Goal: Information Seeking & Learning: Learn about a topic

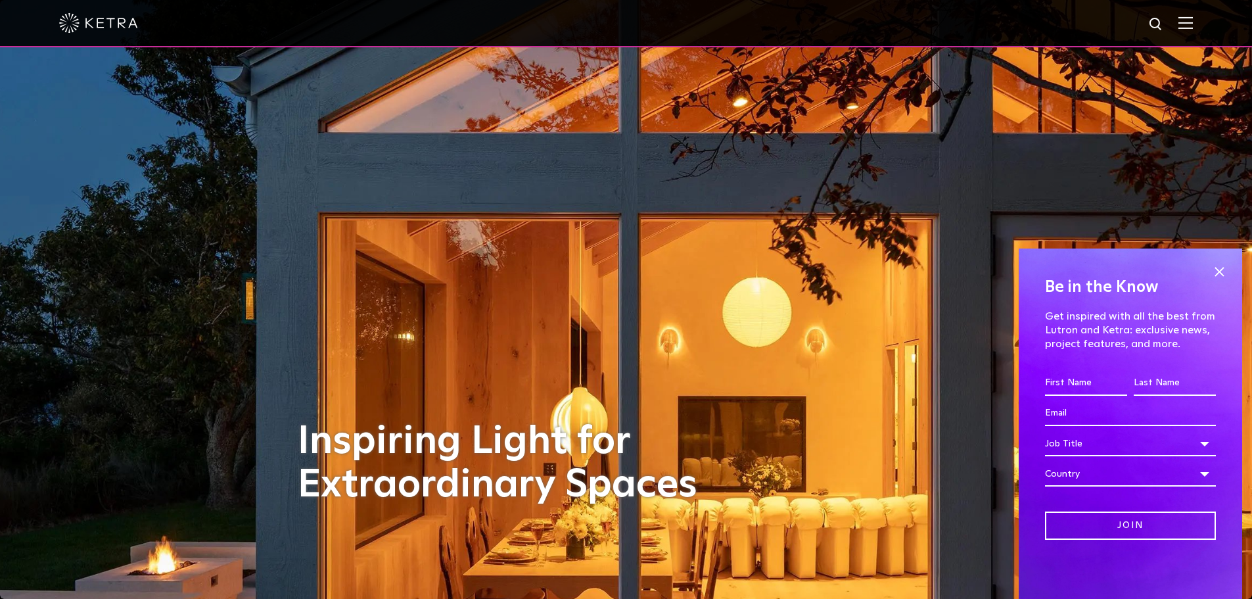
click at [1193, 24] on img at bounding box center [1185, 22] width 14 height 12
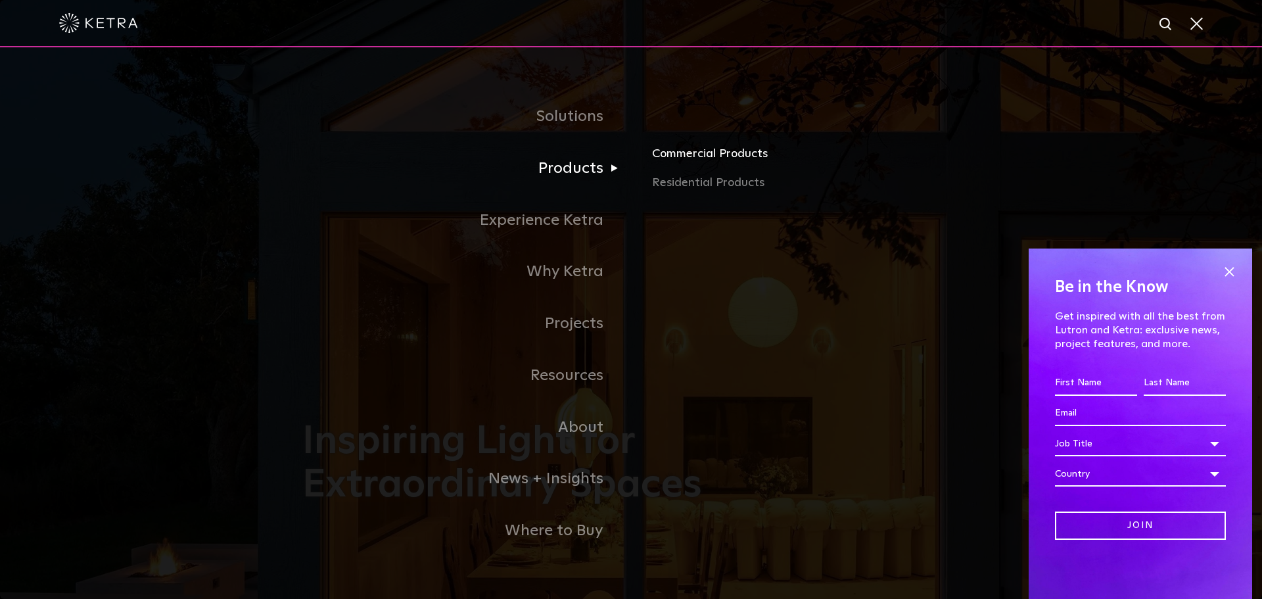
click at [685, 158] on link "Commercial Products" at bounding box center [806, 159] width 308 height 29
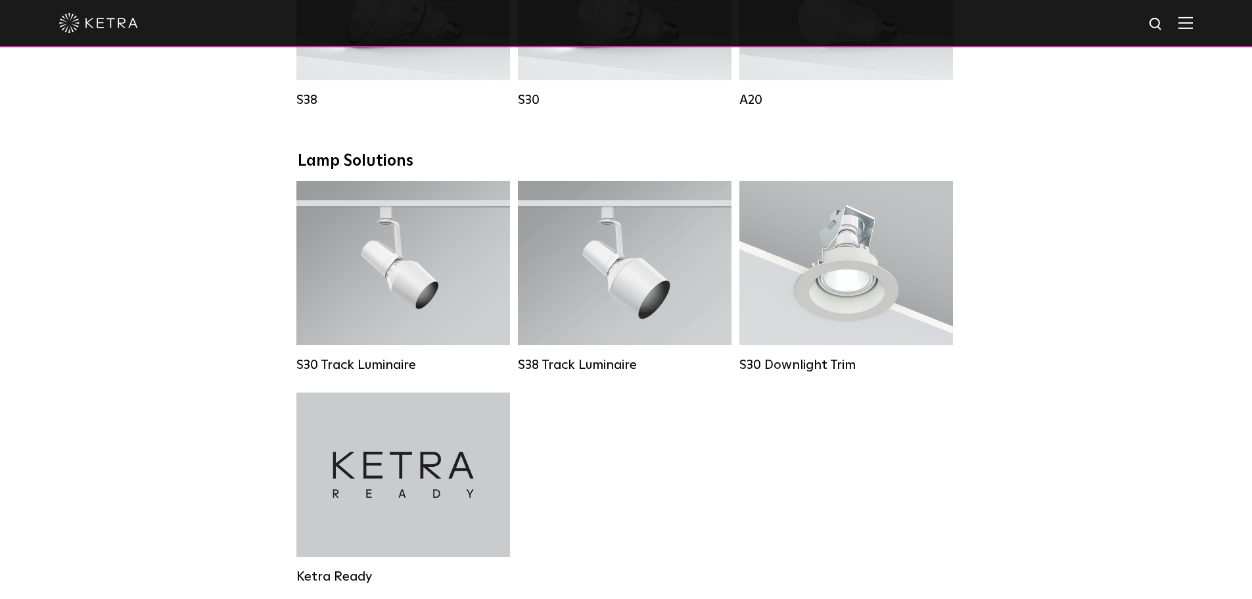
scroll to position [1117, 0]
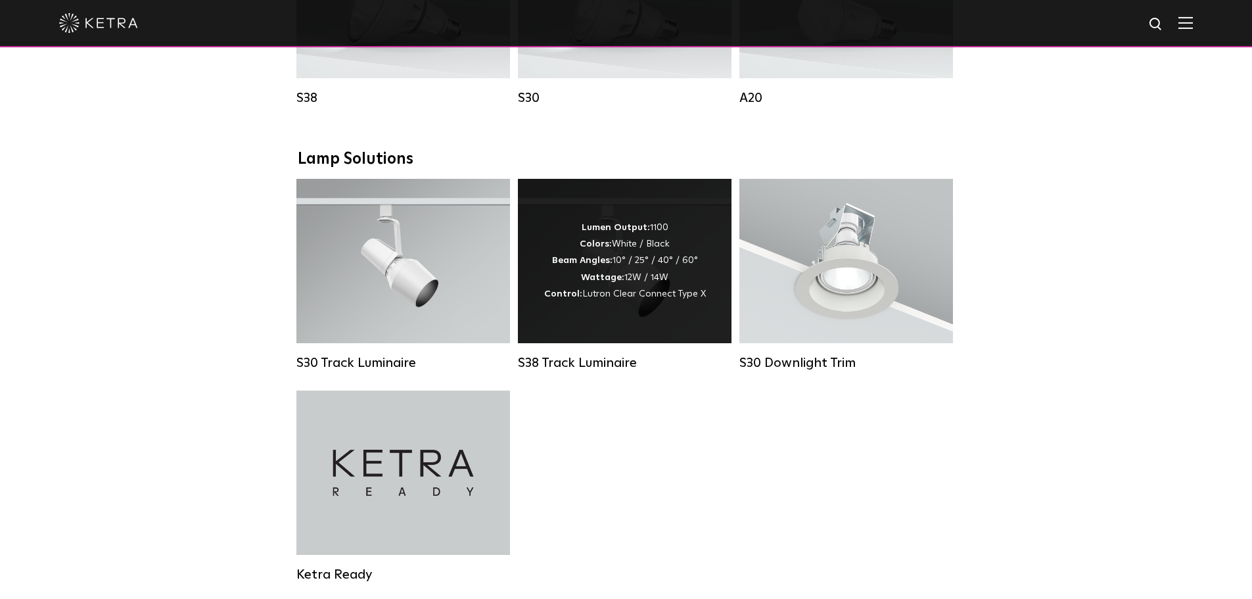
click at [672, 327] on div "Lumen Output: 1100 Colors: White / Black Beam Angles: 10° / 25° / 40° / 60° Wat…" at bounding box center [625, 261] width 214 height 164
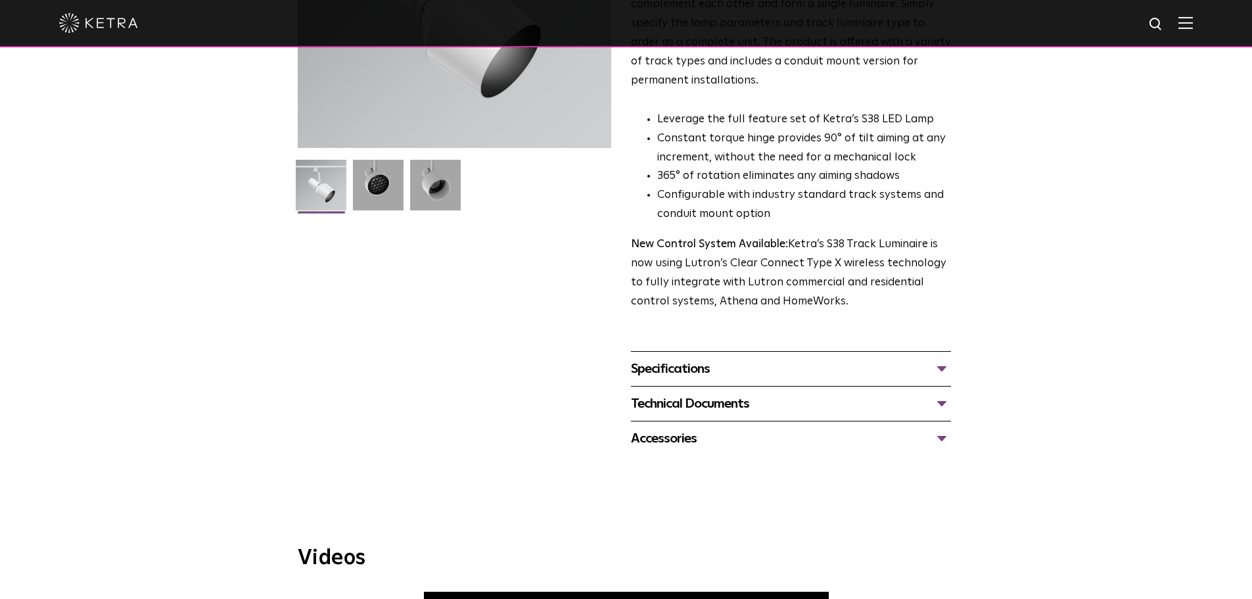
scroll to position [263, 0]
click at [936, 357] on div "Specifications" at bounding box center [791, 367] width 320 height 21
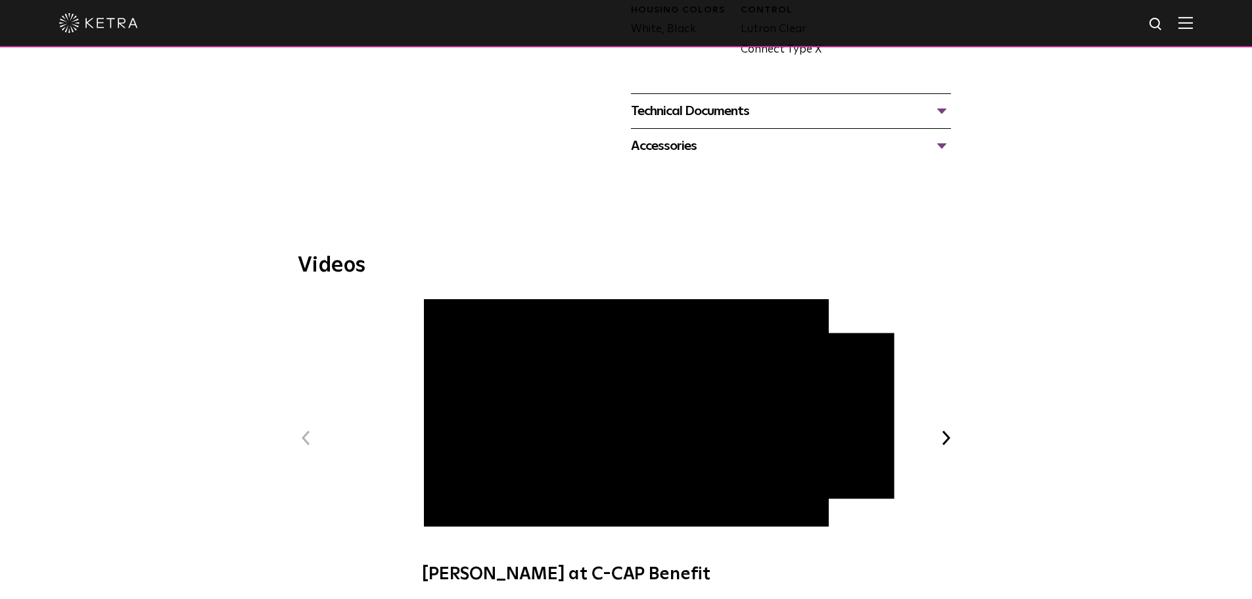
scroll to position [526, 0]
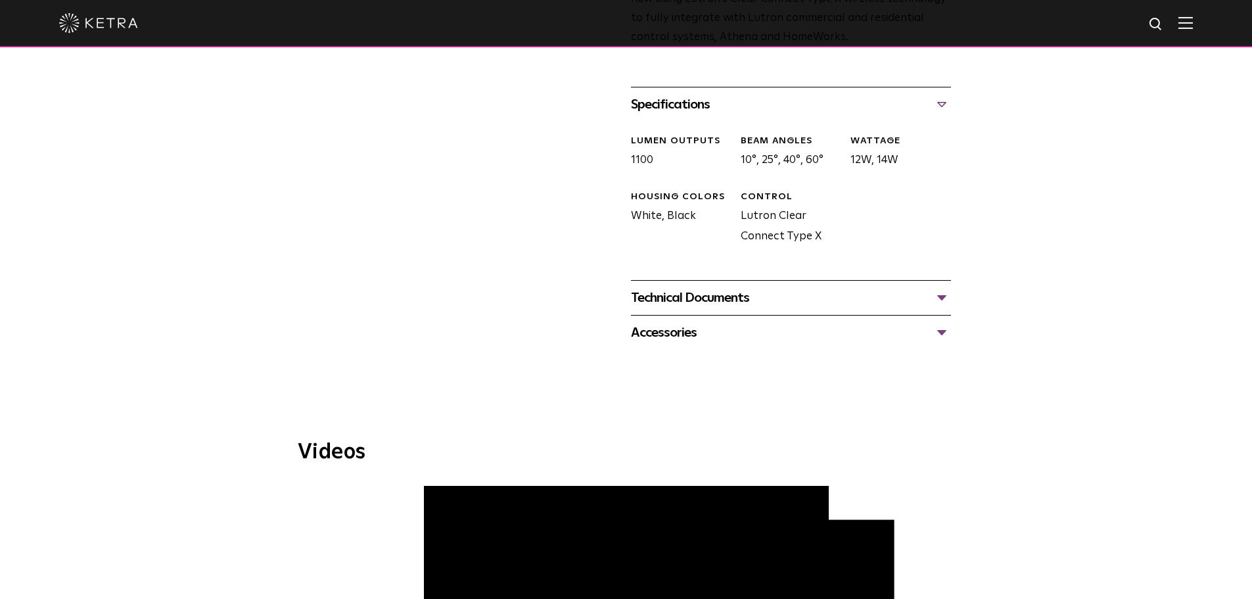
click at [936, 287] on div "Technical Documents" at bounding box center [791, 297] width 320 height 21
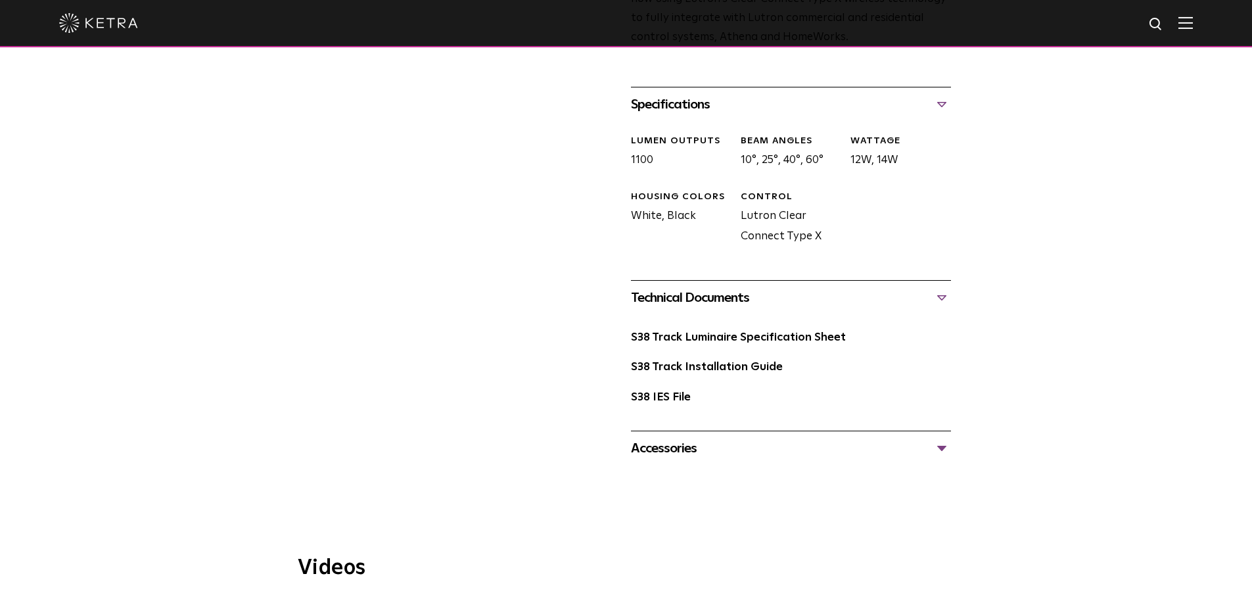
click at [936, 287] on div "Technical Documents" at bounding box center [791, 297] width 320 height 21
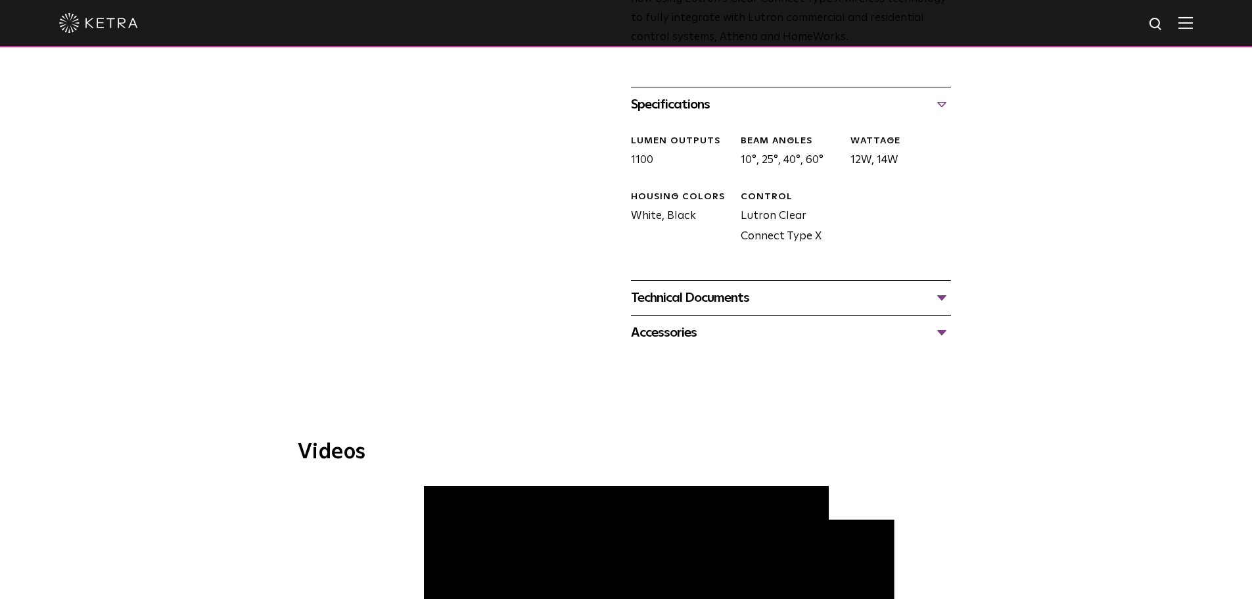
click at [943, 322] on div "Accessories" at bounding box center [791, 332] width 320 height 21
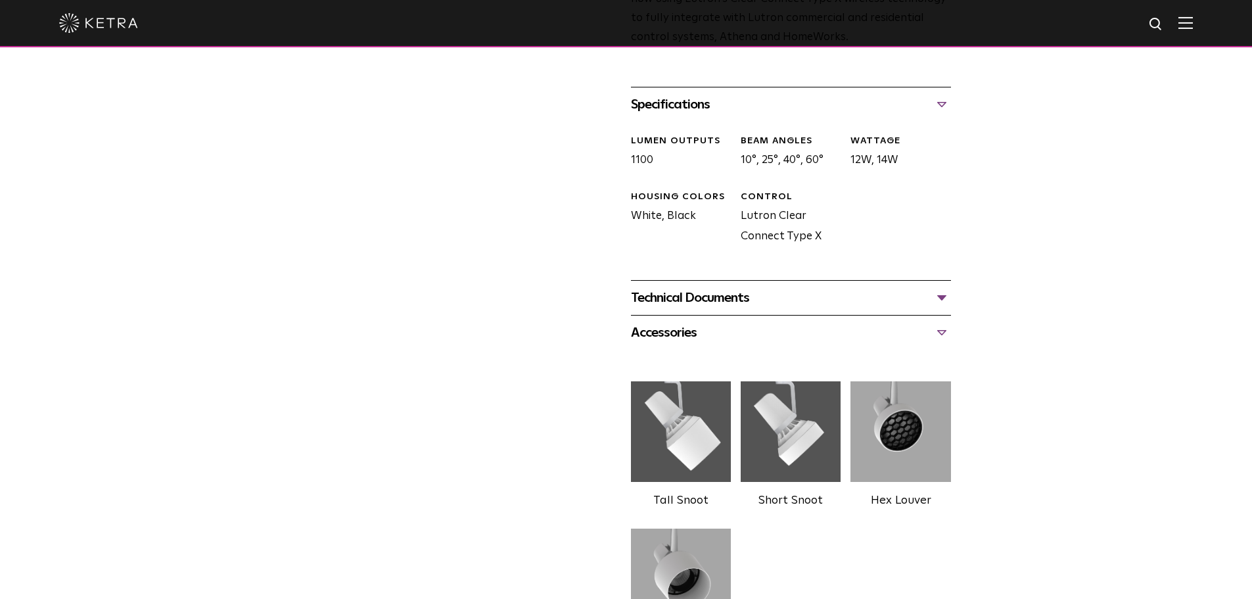
click at [943, 322] on div "Accessories" at bounding box center [791, 332] width 320 height 21
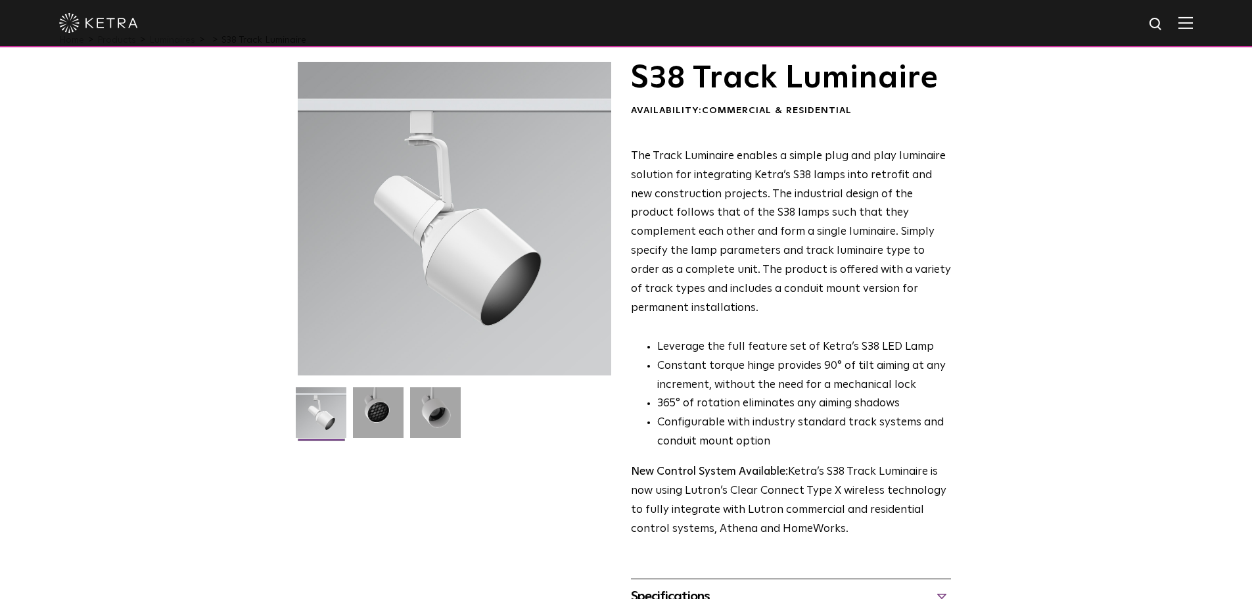
scroll to position [66, 0]
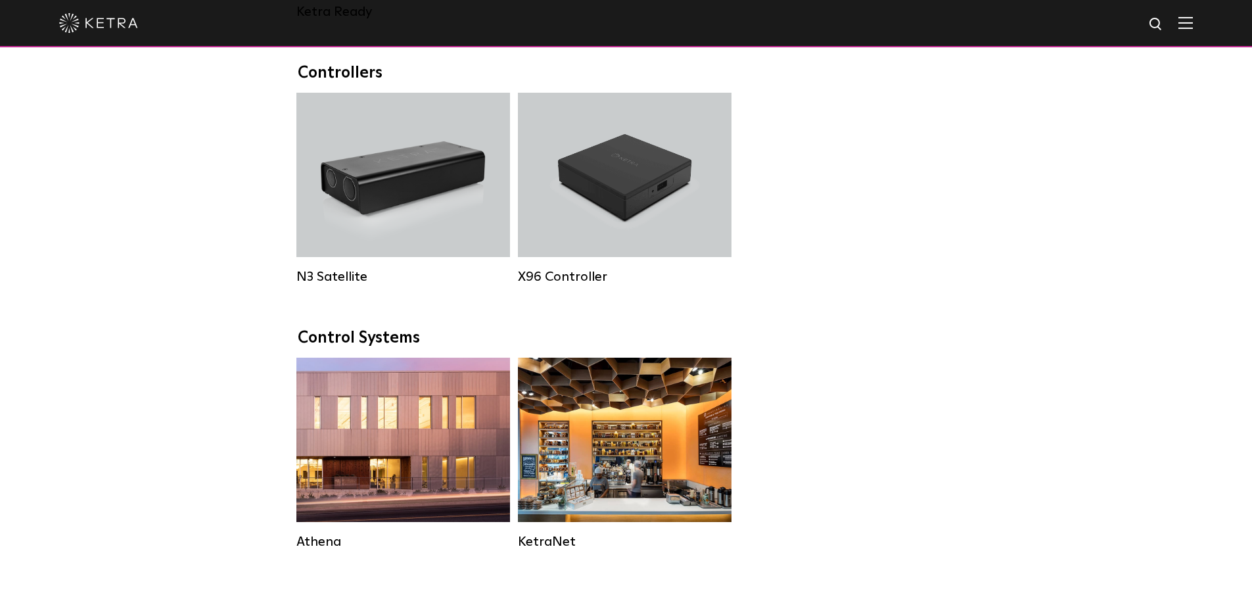
scroll to position [1709, 0]
